Goal: Transaction & Acquisition: Purchase product/service

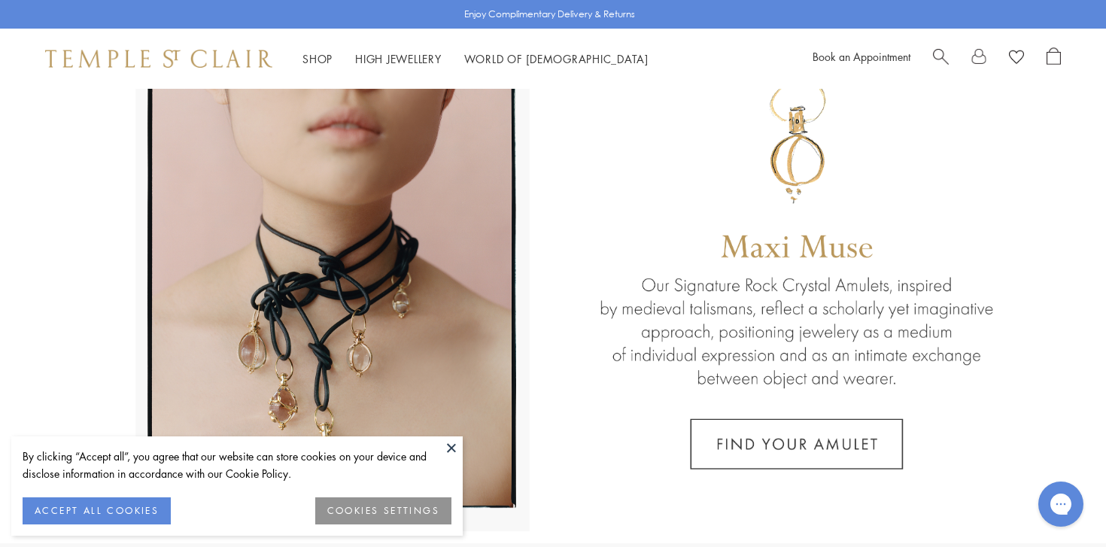
scroll to position [73, 0]
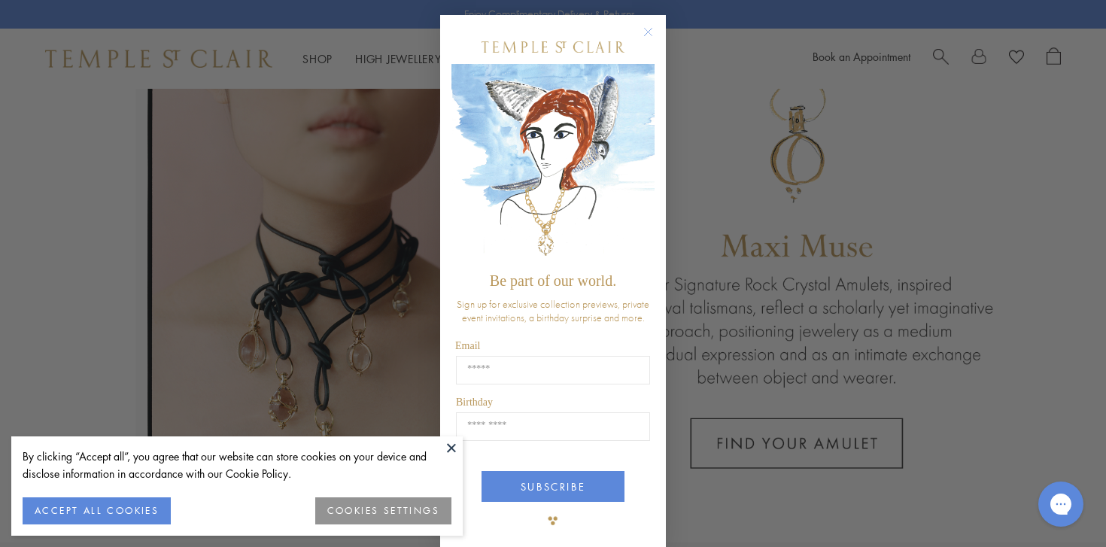
click at [646, 34] on icon "Close dialog" at bounding box center [649, 33] width 8 height 8
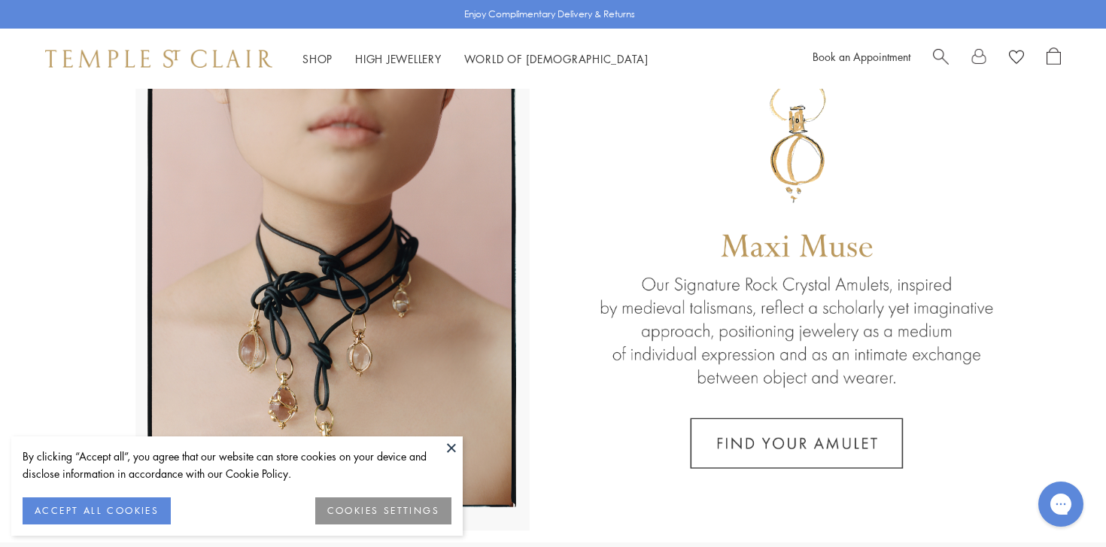
click at [451, 445] on button at bounding box center [451, 447] width 23 height 23
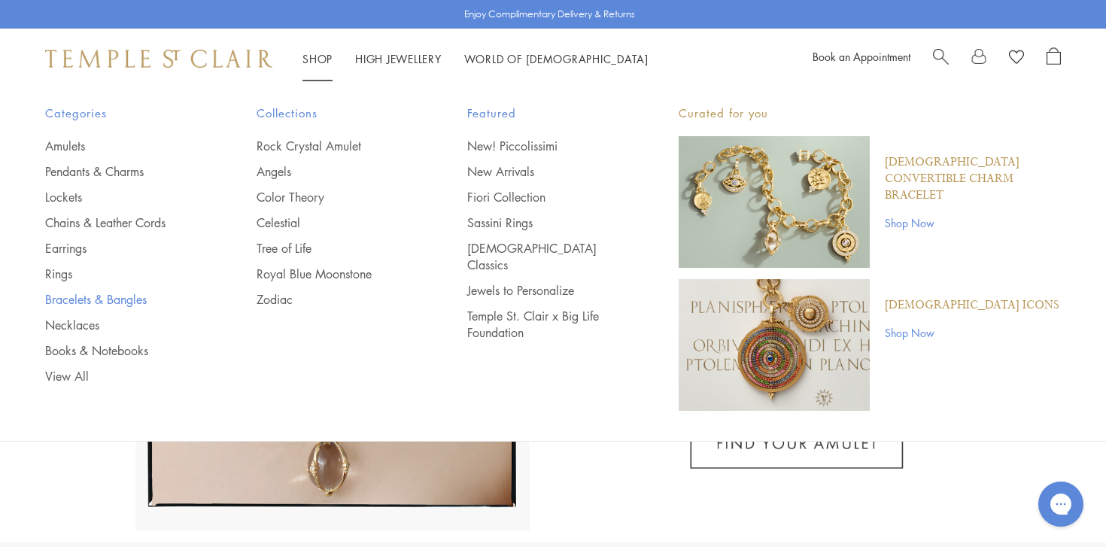
click at [99, 300] on link "Bracelets & Bangles" at bounding box center [120, 299] width 151 height 17
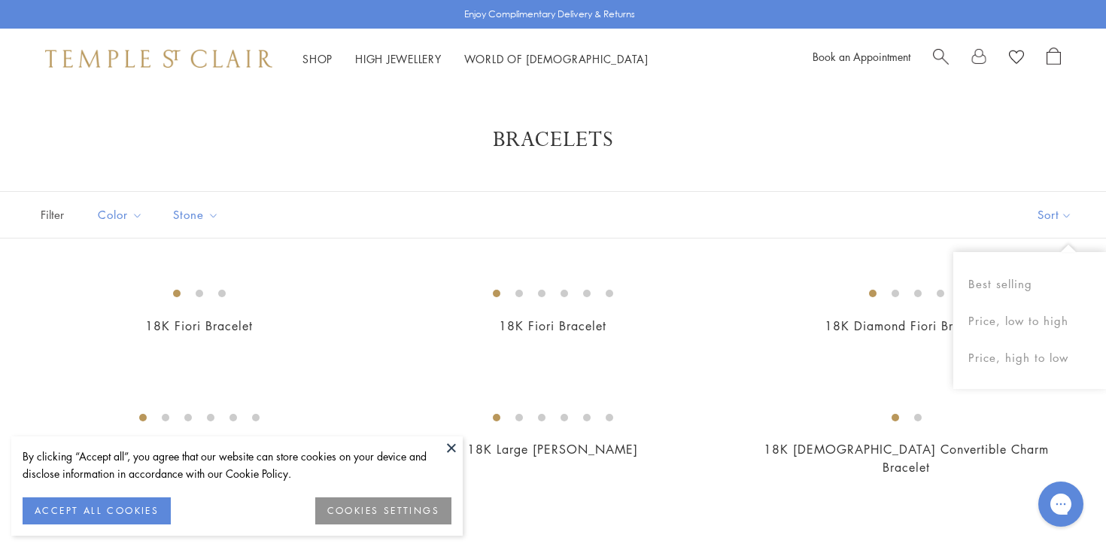
click at [1043, 215] on button "Sort" at bounding box center [1055, 215] width 102 height 46
click at [1050, 202] on button "Sort" at bounding box center [1055, 215] width 102 height 46
click at [1050, 214] on button "Sort" at bounding box center [1055, 215] width 102 height 46
click at [1002, 313] on button "Price, low to high" at bounding box center [1029, 320] width 153 height 37
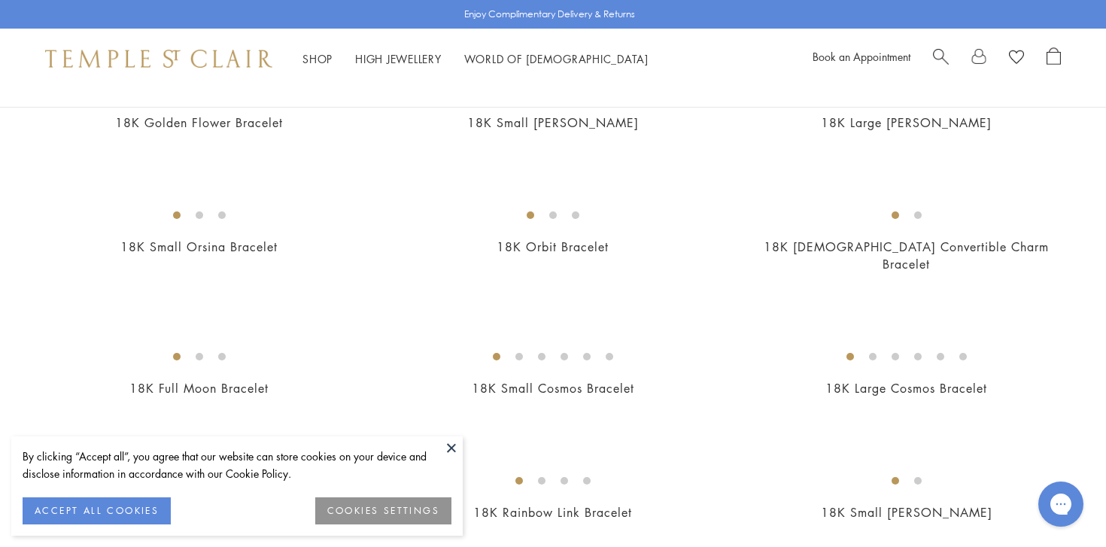
scroll to position [456, 0]
